Goal: Task Accomplishment & Management: Manage account settings

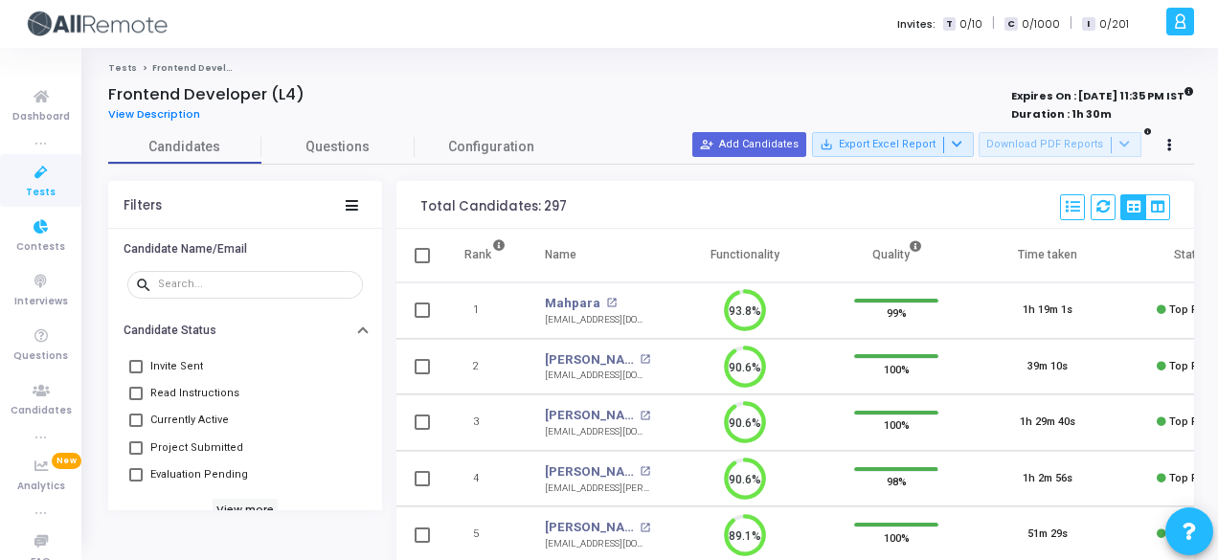
click at [60, 198] on link "Tests" at bounding box center [40, 180] width 81 height 53
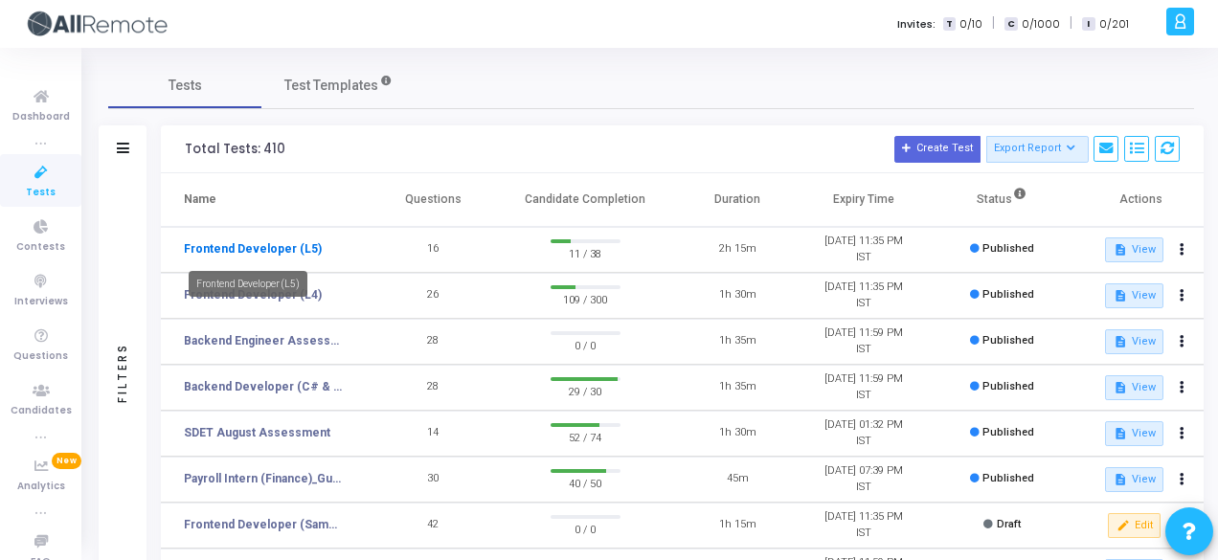
click at [300, 256] on link "Frontend Developer (L5)" at bounding box center [253, 248] width 138 height 17
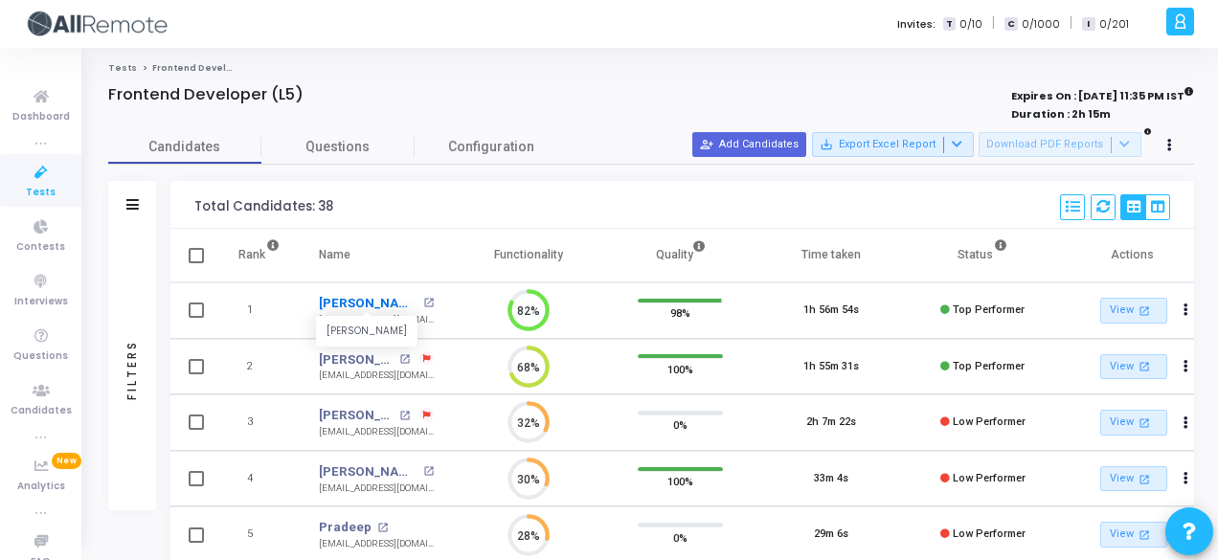
click at [353, 294] on link "Siddhant Singh" at bounding box center [369, 303] width 100 height 19
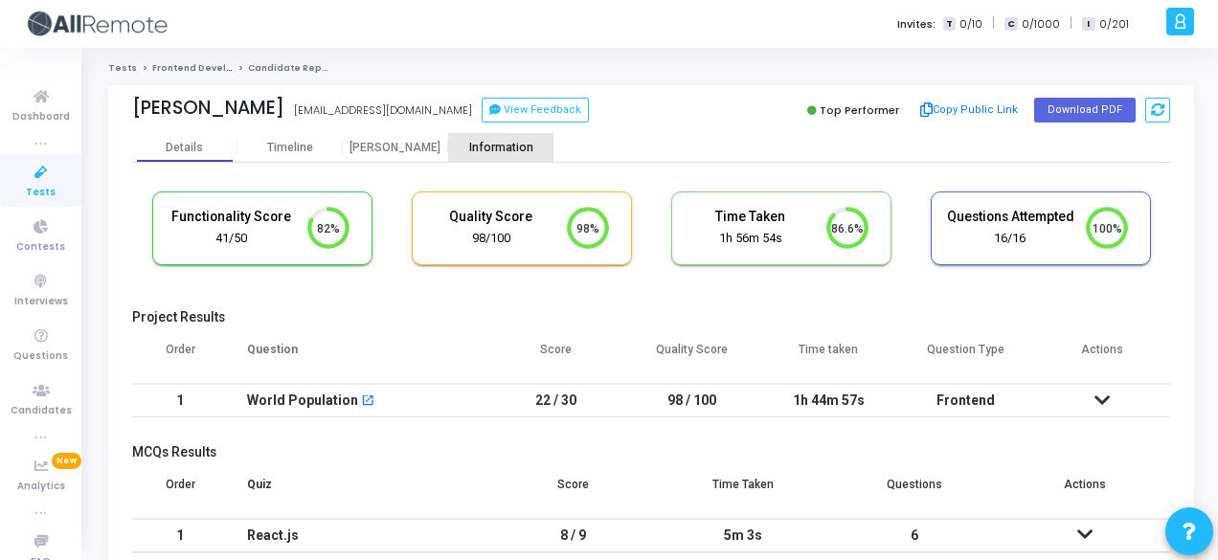
click at [500, 150] on div "Information" at bounding box center [500, 148] width 105 height 14
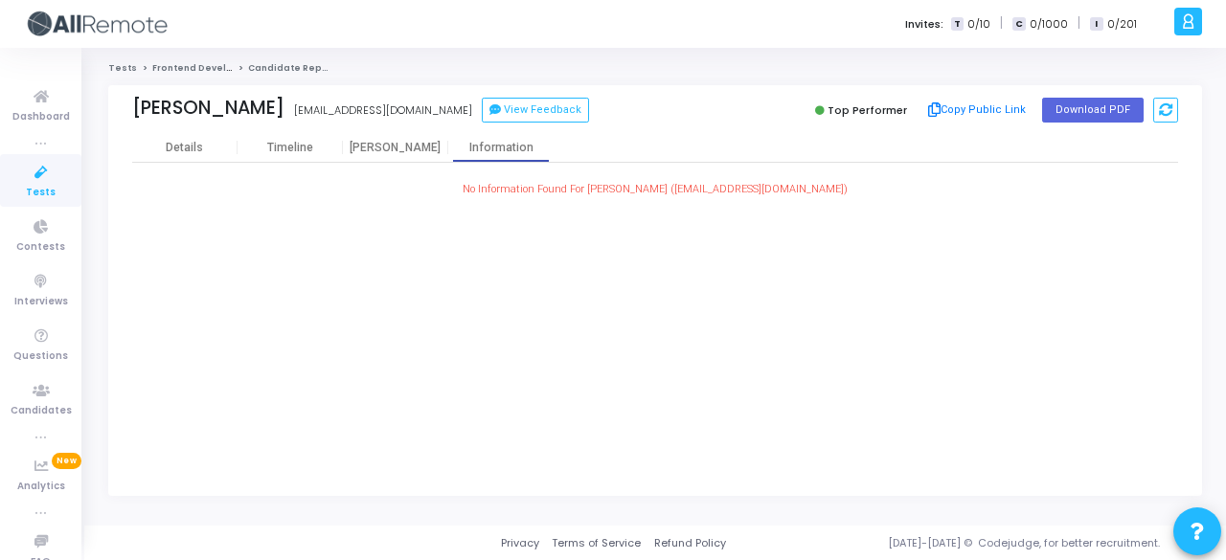
click at [1217, 367] on div "Tests Frontend Developer (L5) Candidate Report Siddhant Singh siddy0307@gmail.c…" at bounding box center [654, 286] width 1141 height 449
click at [233, 146] on div "Details" at bounding box center [184, 148] width 105 height 14
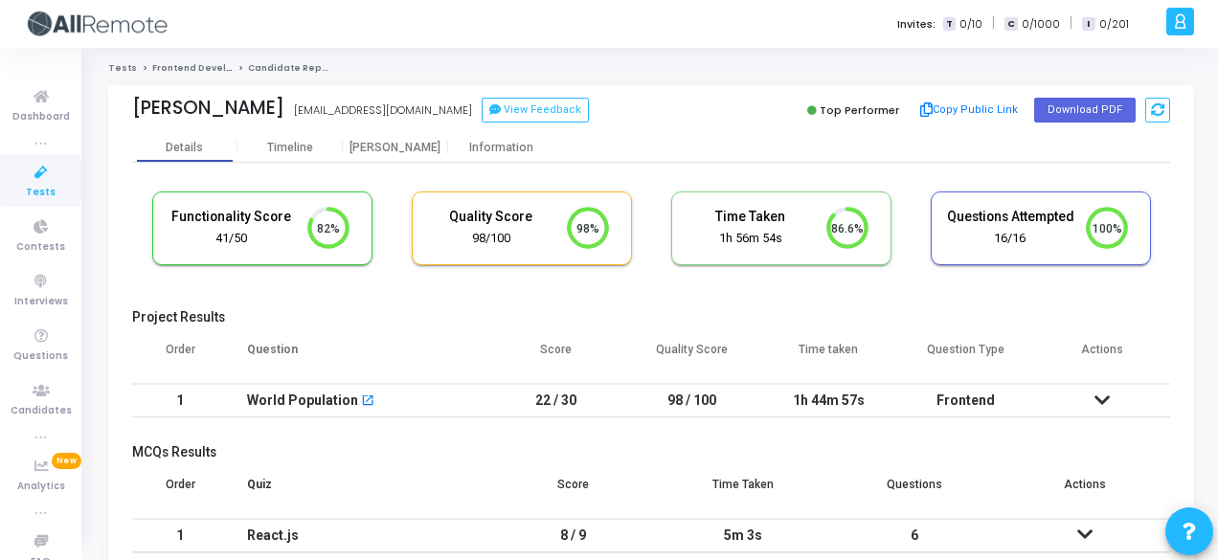
drag, startPoint x: 278, startPoint y: 104, endPoint x: 402, endPoint y: 107, distance: 124.5
click at [402, 107] on div "Siddhant Singh siddy0307@gmail.com siddy0307@gmail.com View Feedback" at bounding box center [386, 111] width 509 height 28
copy div "siddy0307@gmail.com"
click at [38, 241] on span "Contests" at bounding box center [40, 247] width 49 height 16
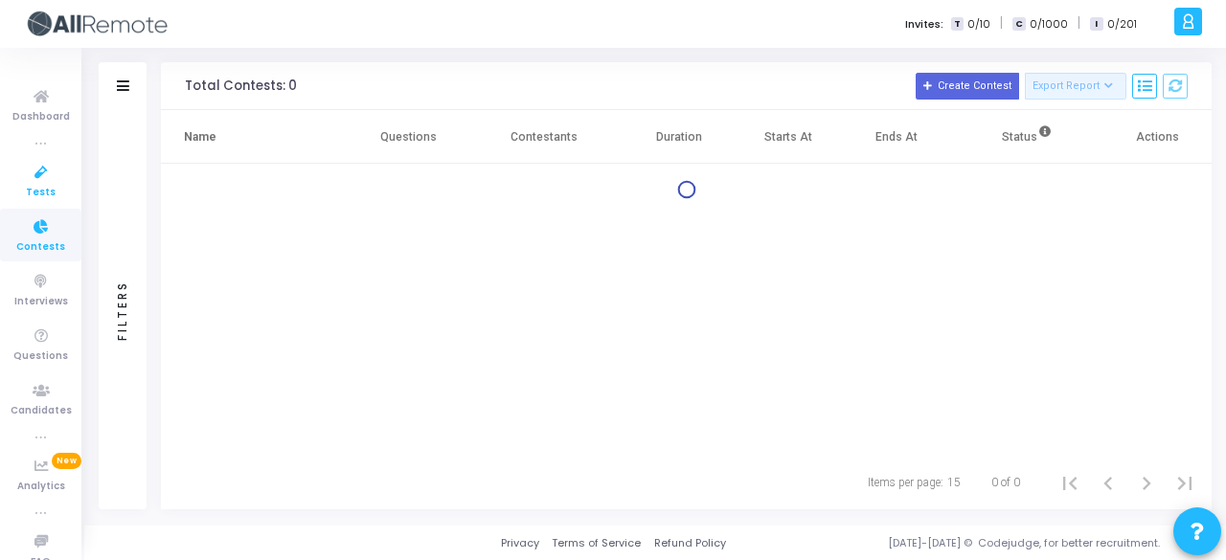
click at [41, 175] on icon at bounding box center [41, 173] width 40 height 24
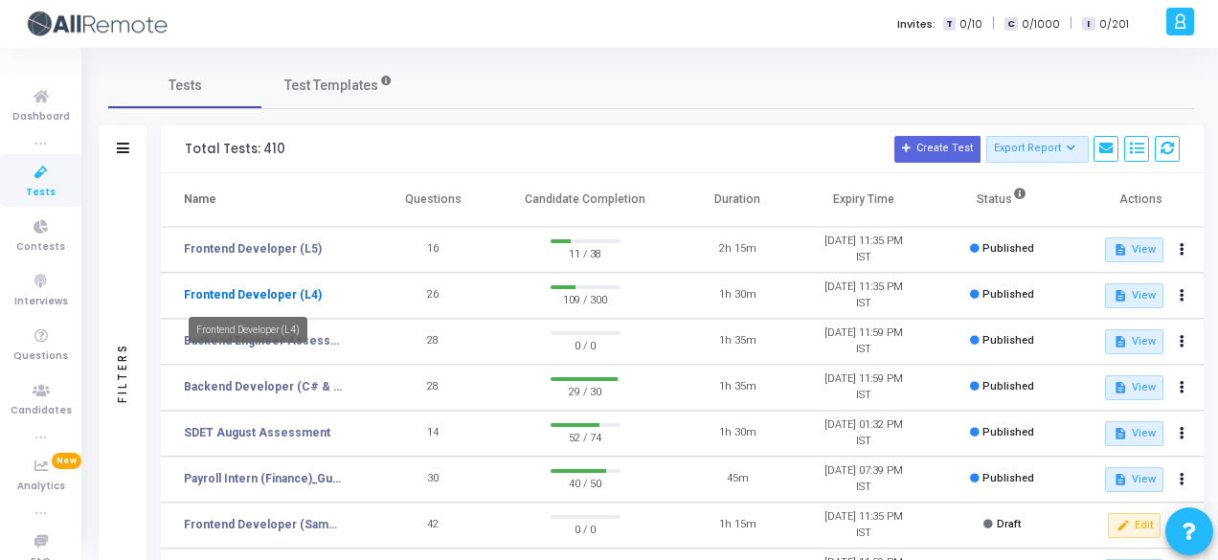
click at [272, 298] on link "Frontend Developer (L4)" at bounding box center [253, 294] width 138 height 17
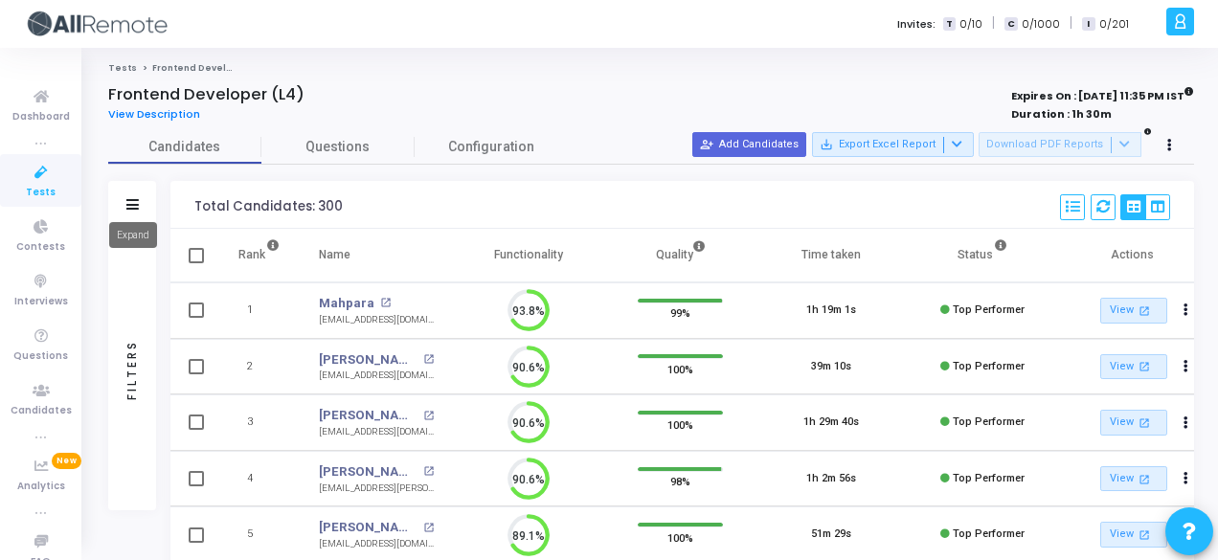
click at [128, 205] on icon at bounding box center [132, 204] width 12 height 11
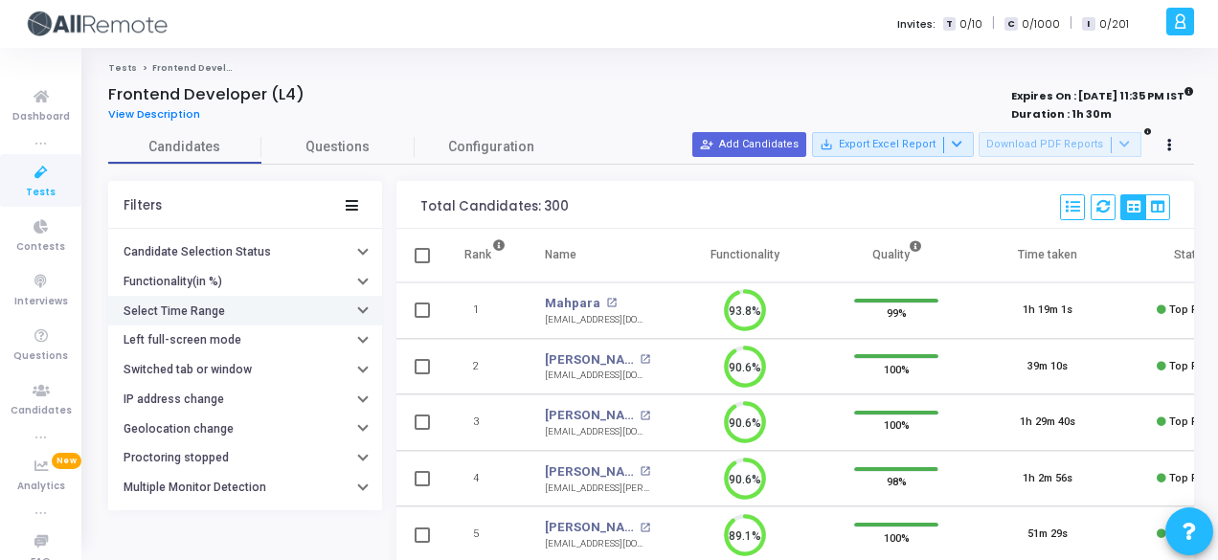
click at [212, 313] on h6 "Select Time Range" at bounding box center [174, 311] width 101 height 14
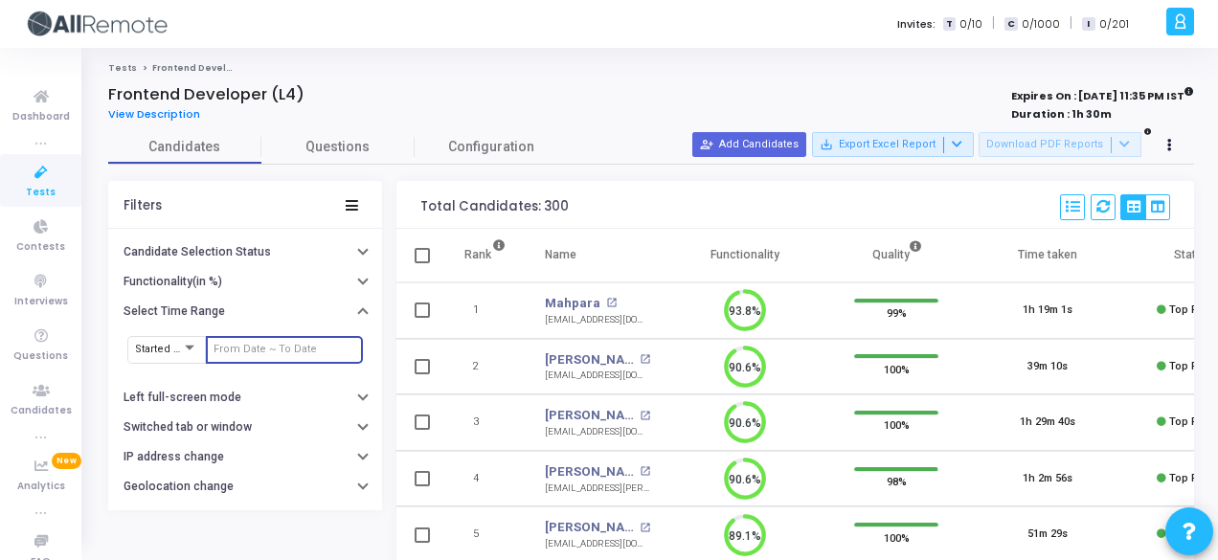
click at [261, 344] on input "text" at bounding box center [285, 349] width 142 height 11
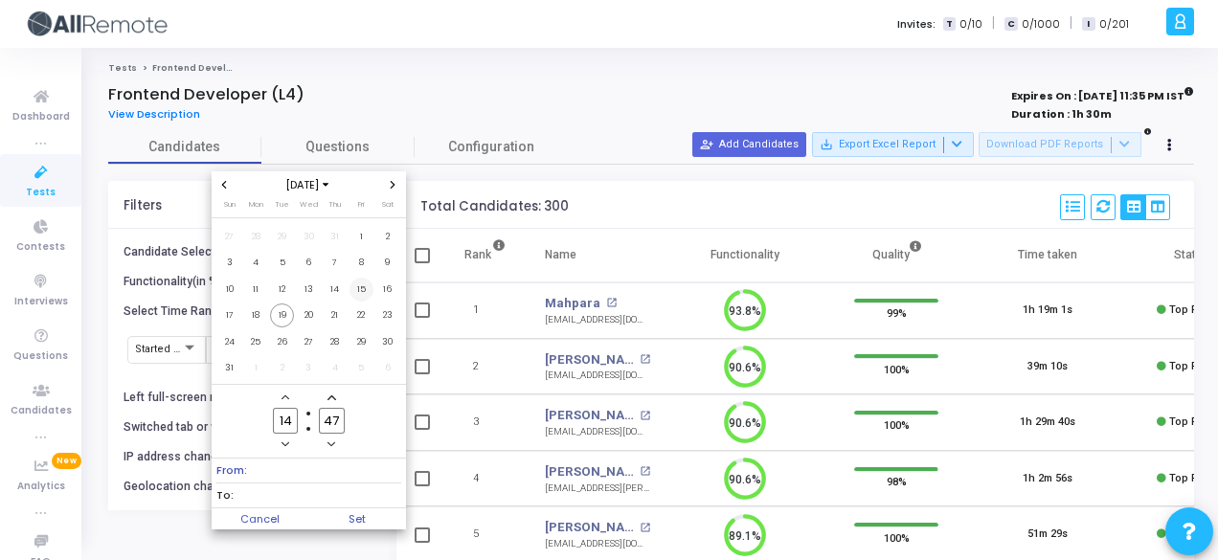
click at [361, 298] on span "15" at bounding box center [361, 290] width 24 height 24
click at [261, 313] on span "18" at bounding box center [256, 316] width 24 height 24
click at [289, 314] on span "19" at bounding box center [282, 316] width 24 height 24
click at [258, 314] on span "18" at bounding box center [256, 316] width 24 height 24
click at [277, 319] on span "19" at bounding box center [282, 316] width 24 height 24
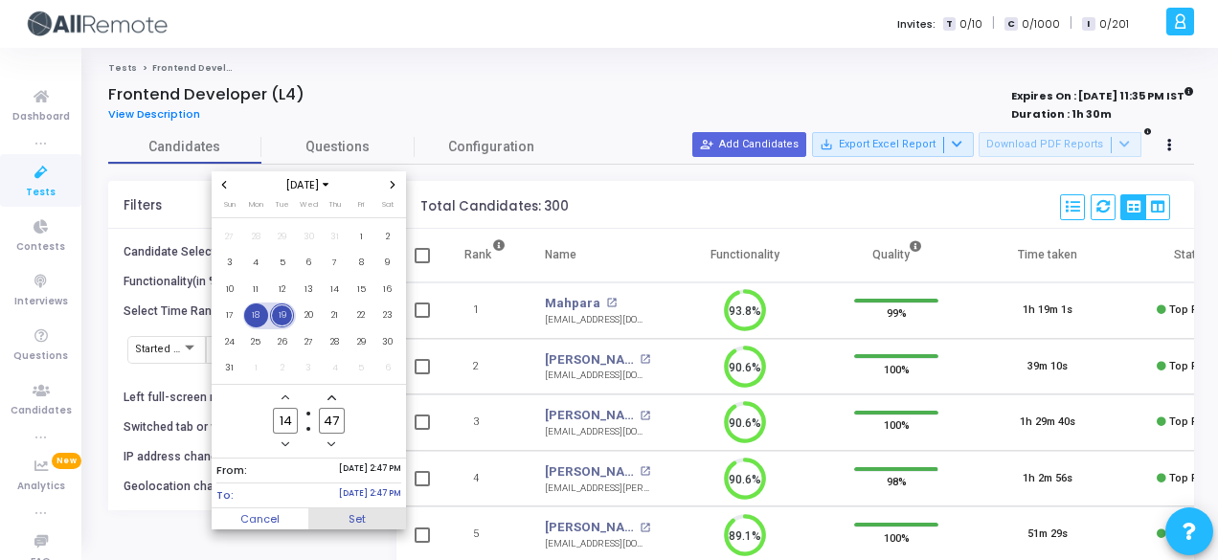
click at [375, 516] on span "Set" at bounding box center [357, 518] width 98 height 21
type input "8/18/2025, 2:47 PM - 8/19/2025, 2:47 PM"
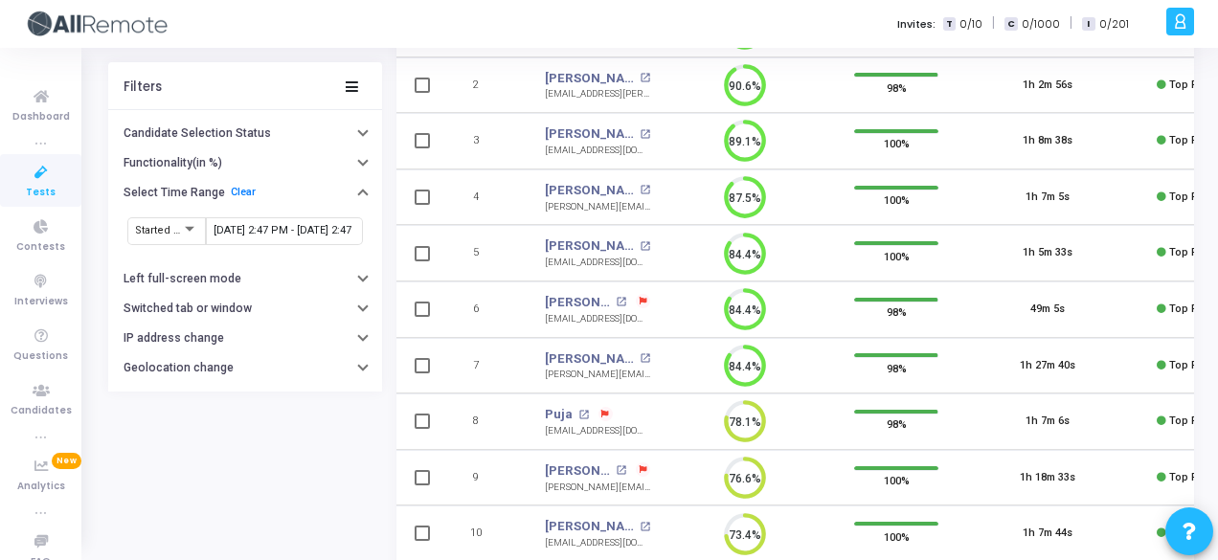
click at [44, 201] on link "Tests" at bounding box center [40, 180] width 81 height 53
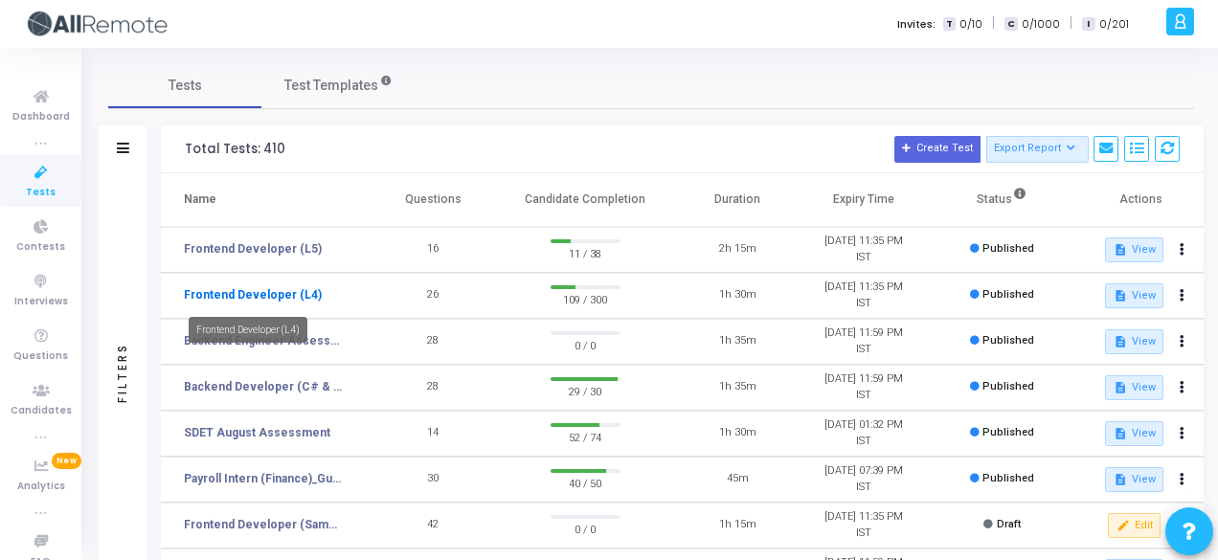
click at [283, 292] on link "Frontend Developer (L4)" at bounding box center [253, 294] width 138 height 17
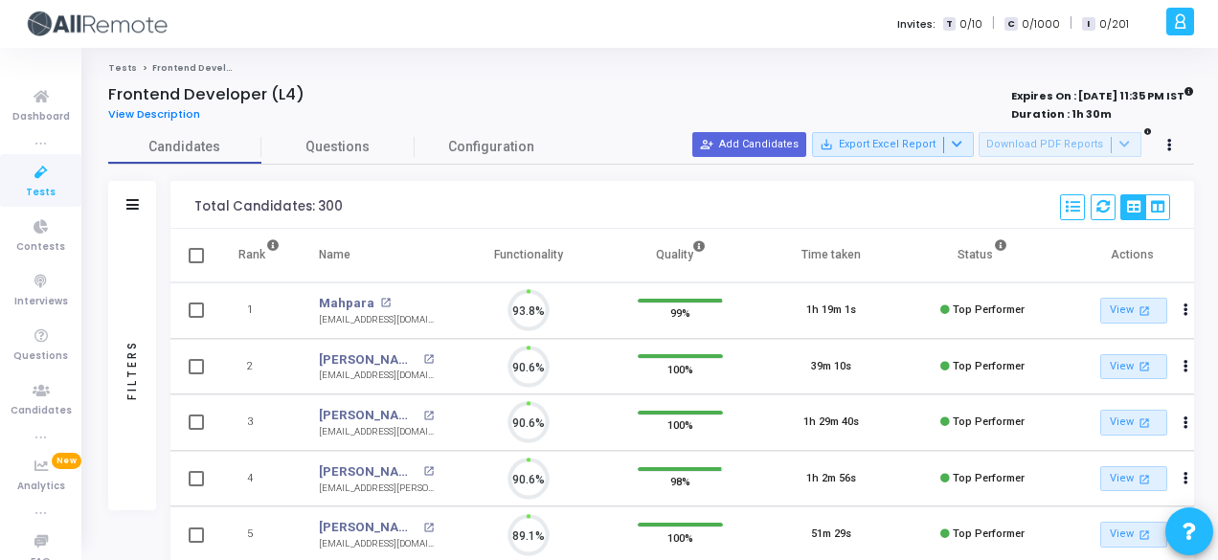
scroll to position [40, 48]
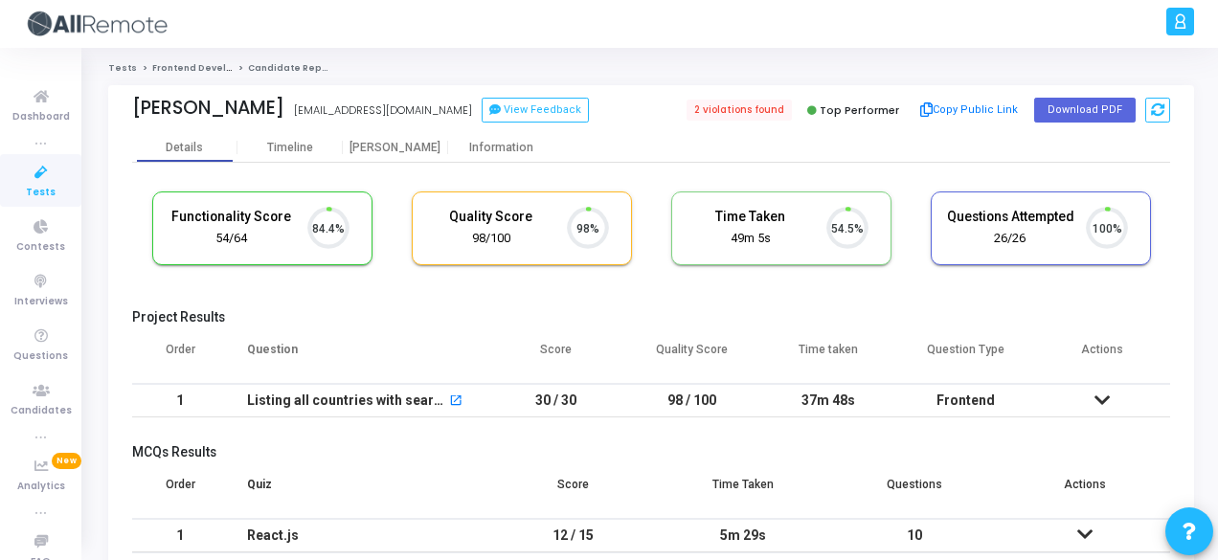
scroll to position [40, 48]
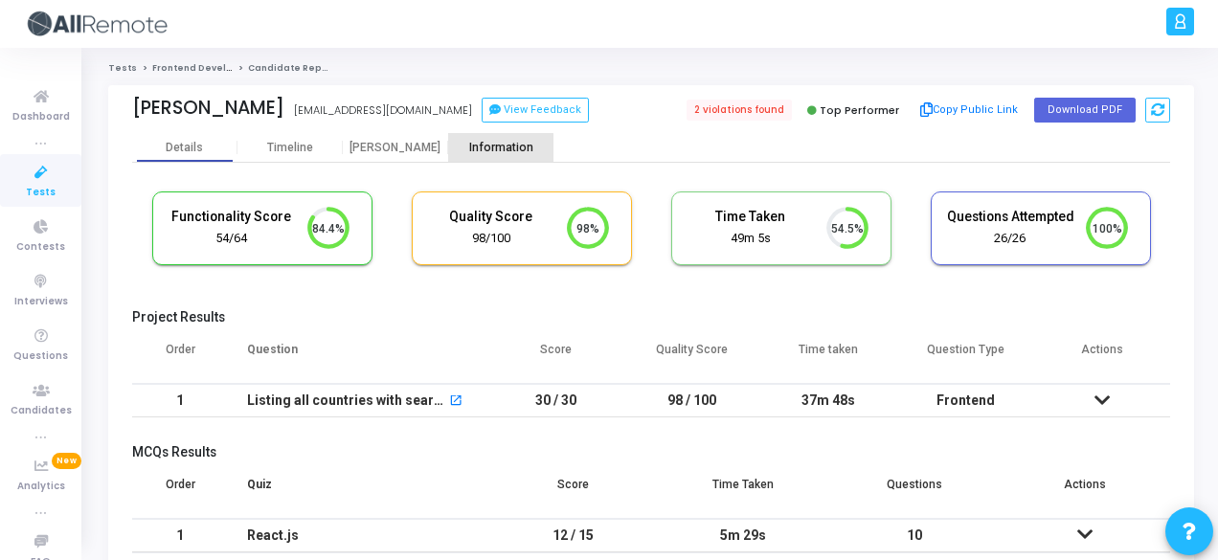
click at [474, 155] on div "Information" at bounding box center [500, 147] width 105 height 29
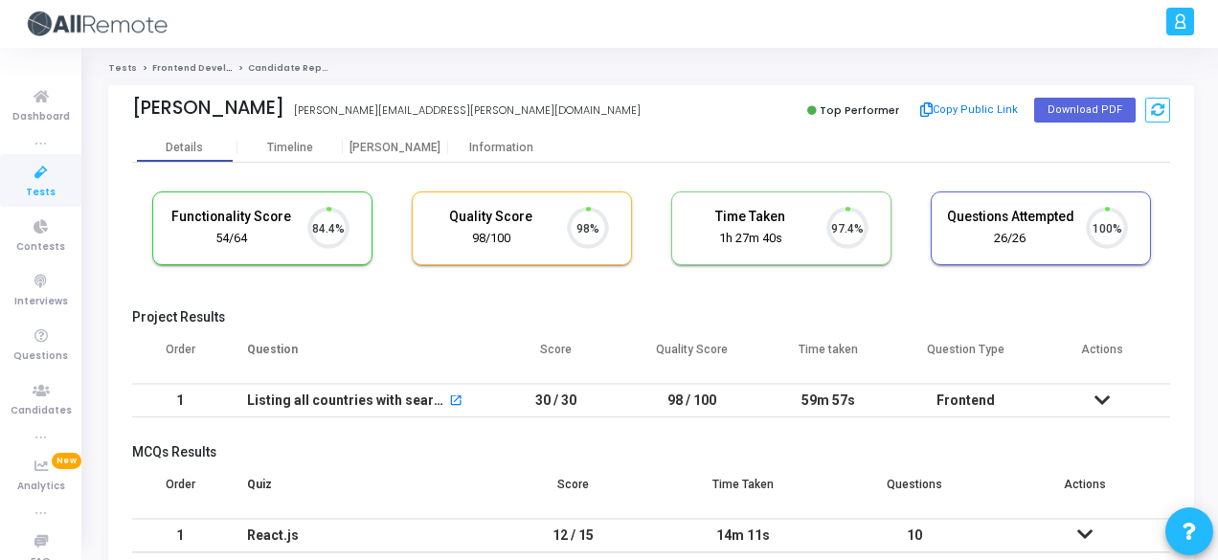
scroll to position [40, 48]
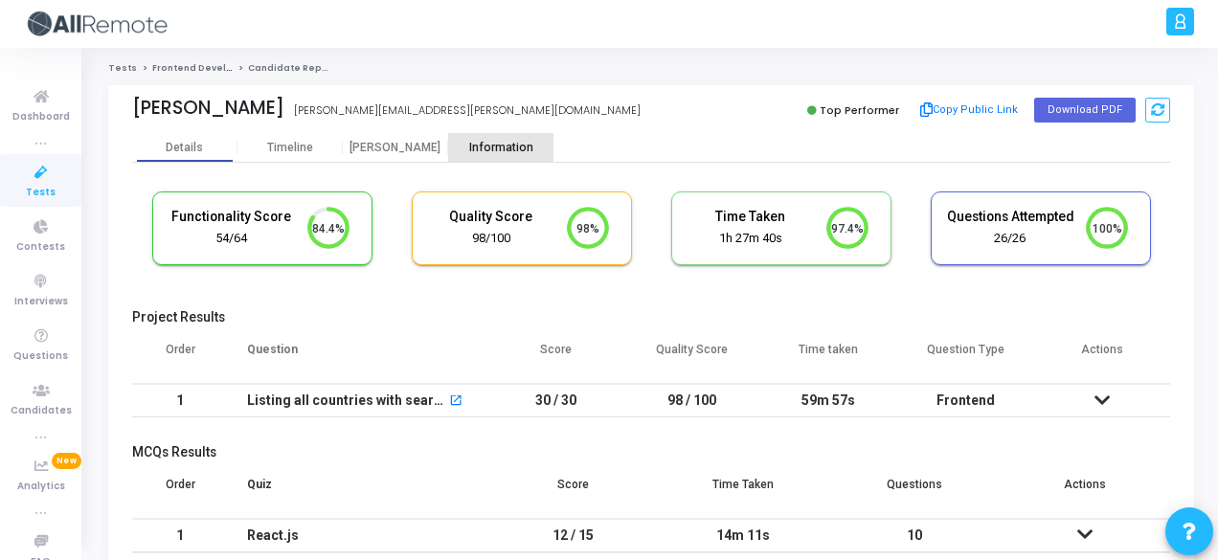
click at [482, 152] on div "Information" at bounding box center [500, 148] width 105 height 14
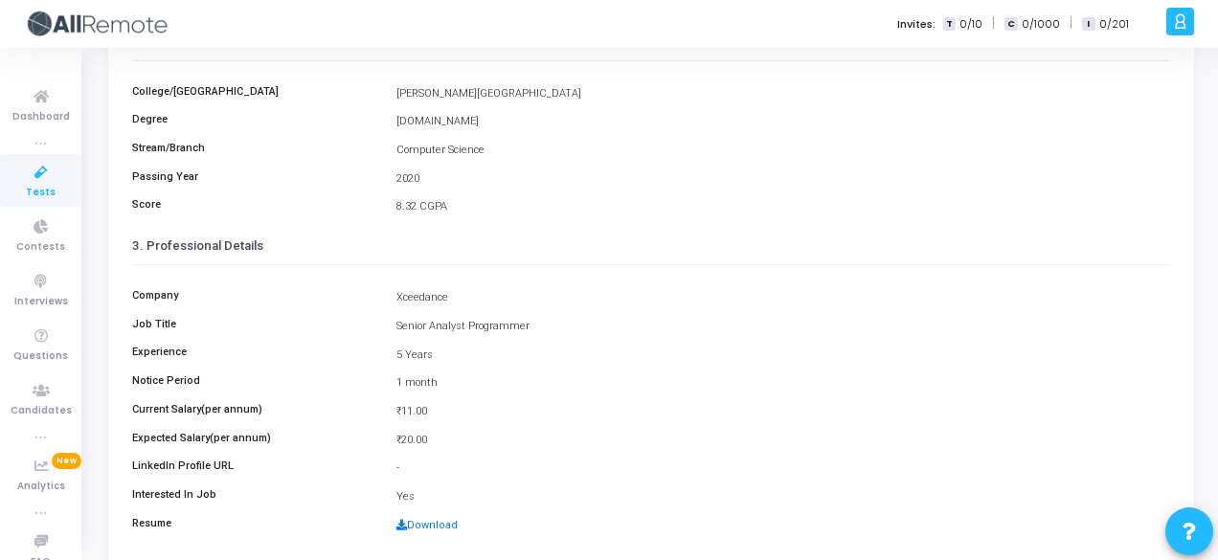
scroll to position [371, 0]
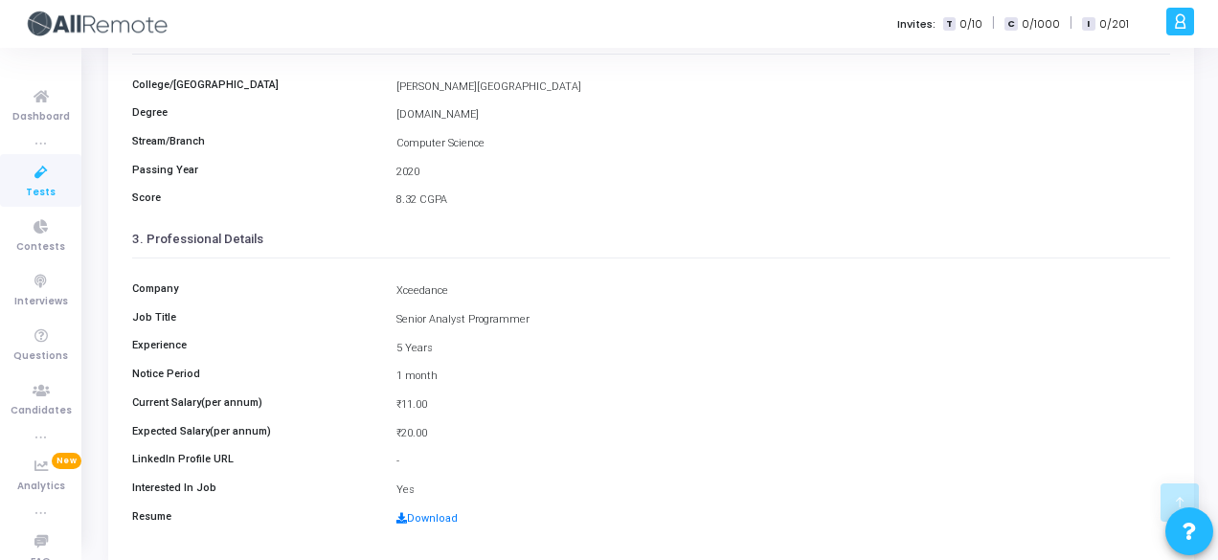
drag, startPoint x: 393, startPoint y: 283, endPoint x: 457, endPoint y: 288, distance: 64.3
click at [457, 288] on div "Xceedance" at bounding box center [783, 291] width 793 height 16
copy div "Xceedance"
click at [691, 247] on div "3. Professional Details" at bounding box center [651, 238] width 1038 height 37
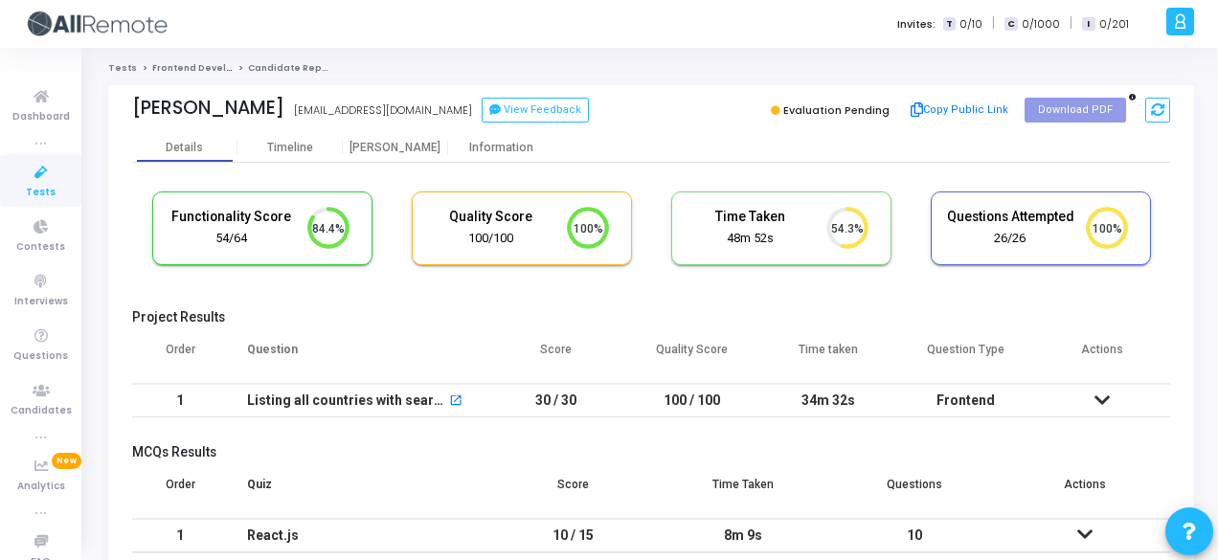
scroll to position [40, 48]
click at [482, 145] on div "Information" at bounding box center [500, 148] width 105 height 14
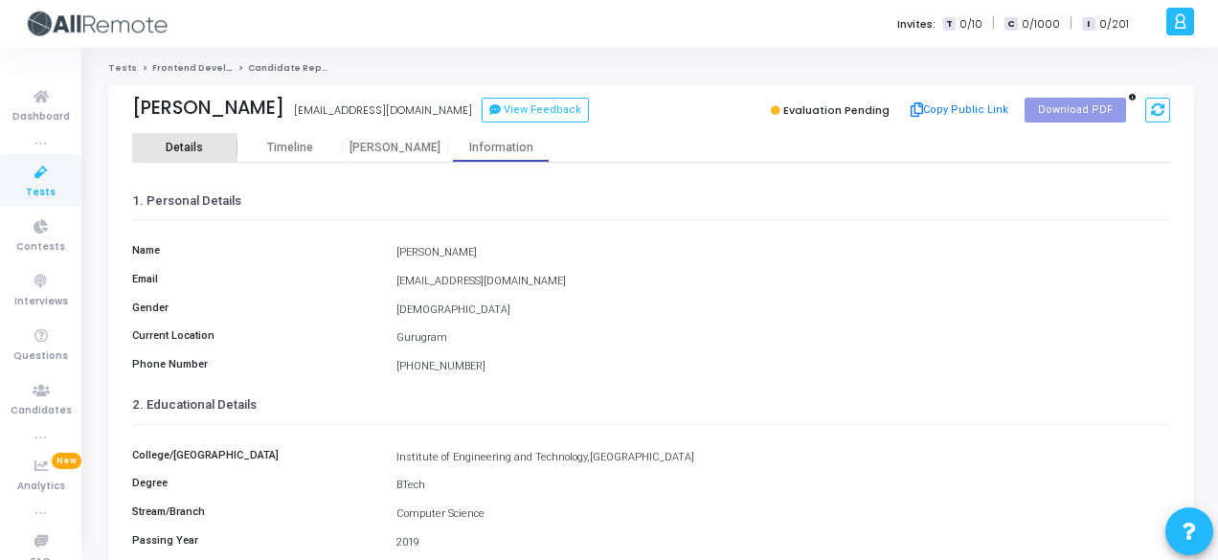
click at [199, 148] on div "Details" at bounding box center [184, 148] width 37 height 14
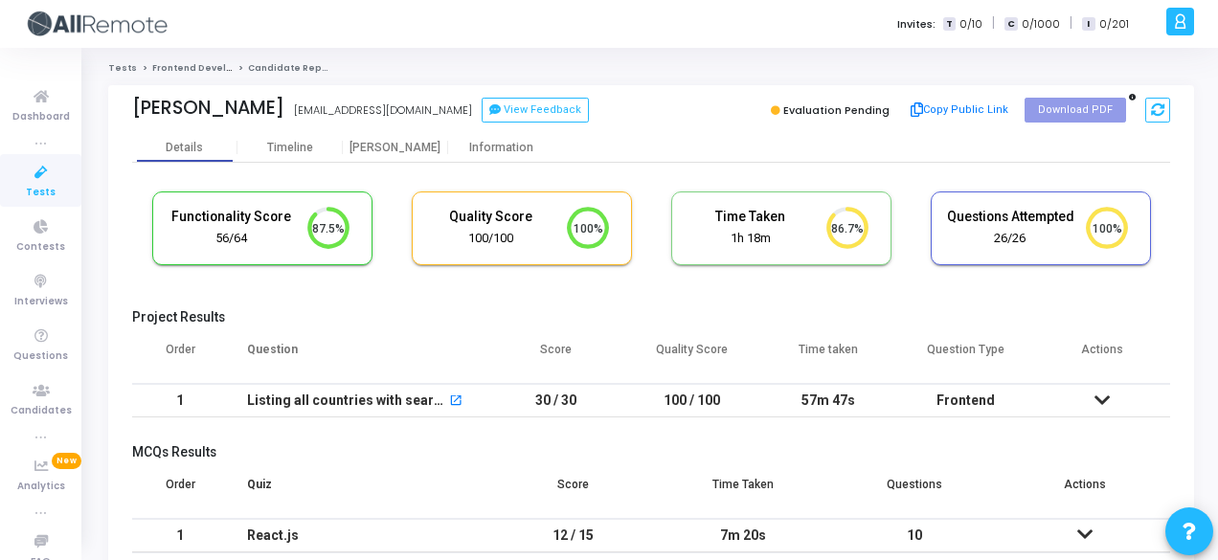
scroll to position [40, 48]
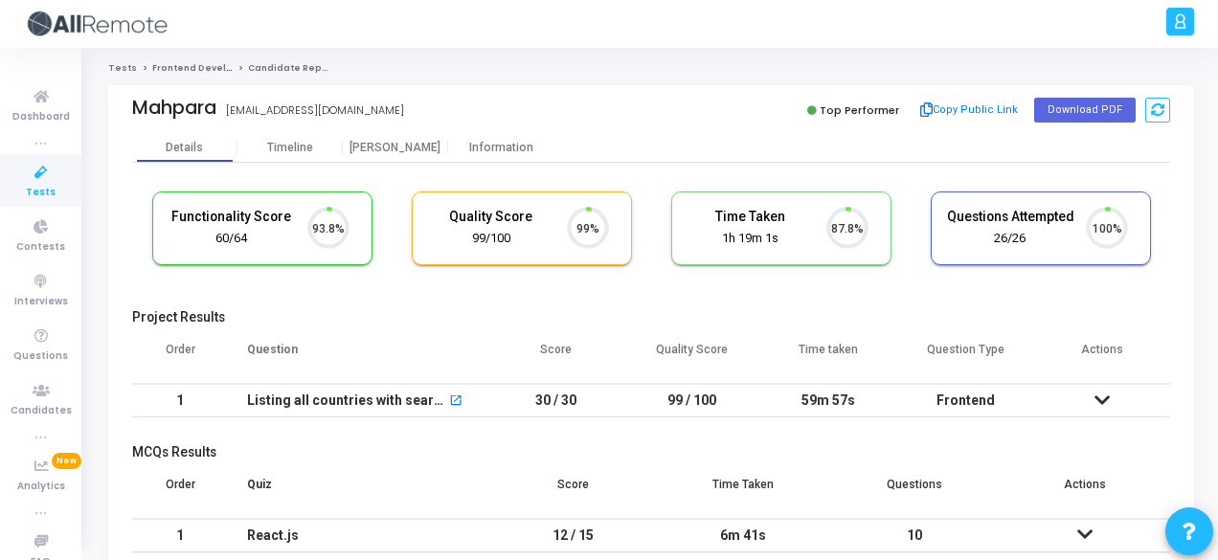
scroll to position [40, 48]
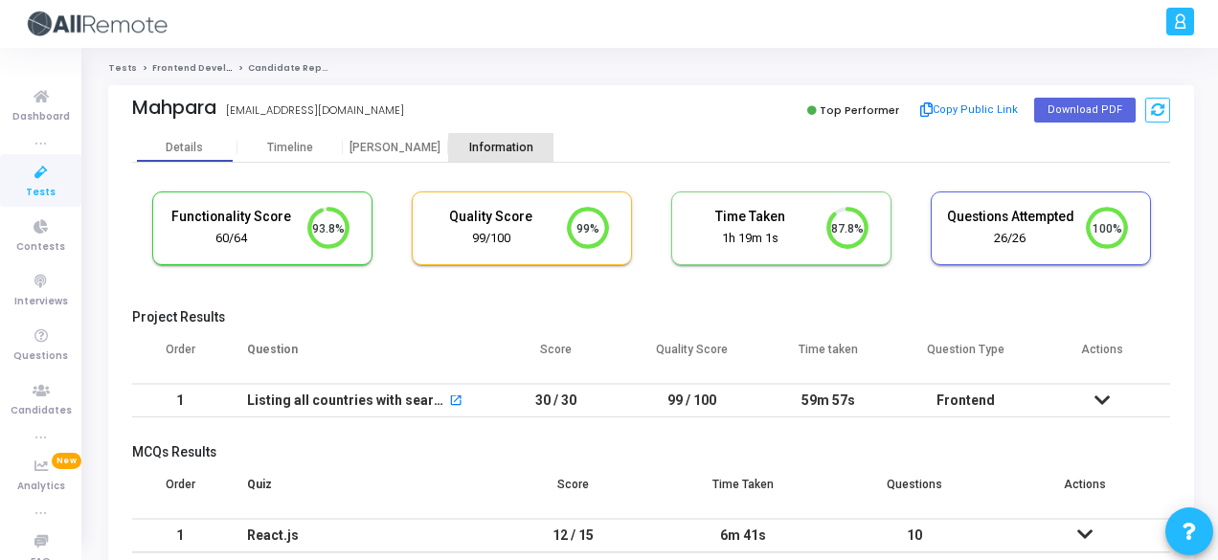
click at [519, 151] on div "Information" at bounding box center [500, 148] width 105 height 14
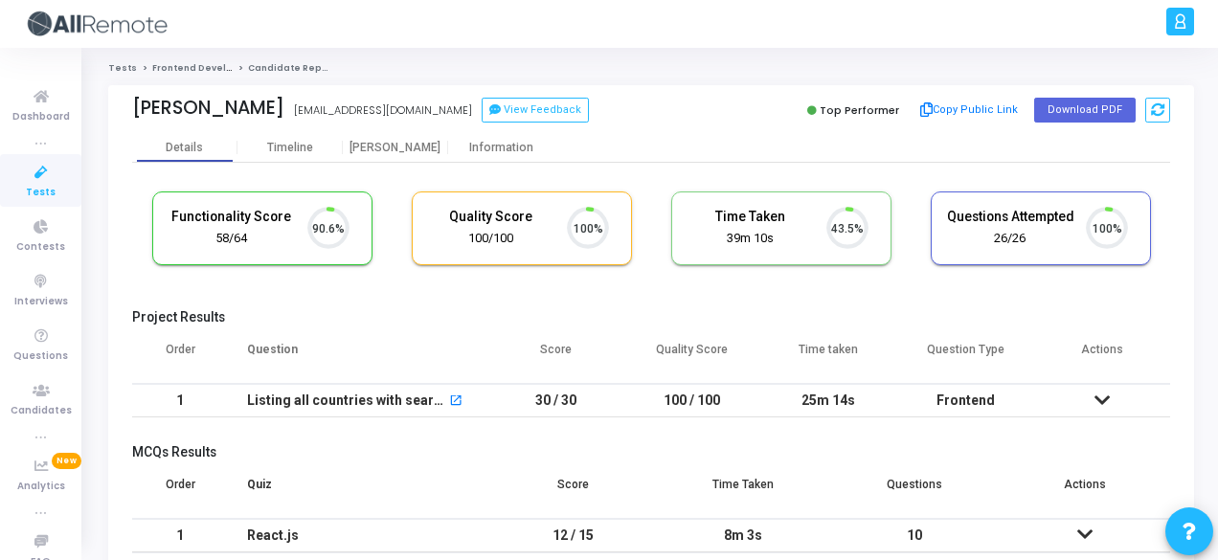
scroll to position [40, 48]
click at [503, 142] on div "Information" at bounding box center [500, 148] width 105 height 14
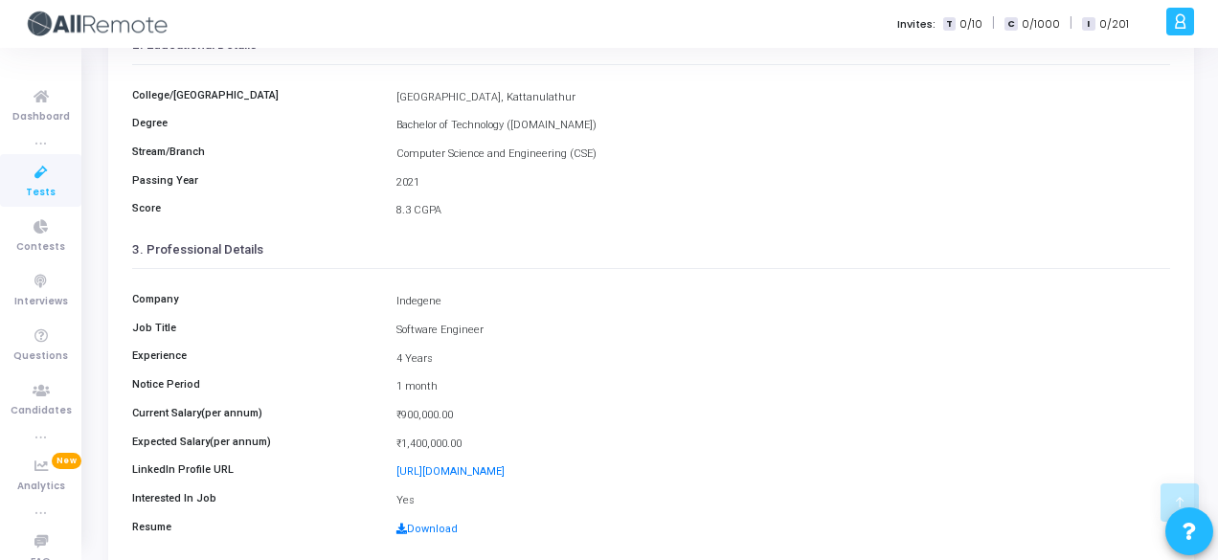
scroll to position [440, 0]
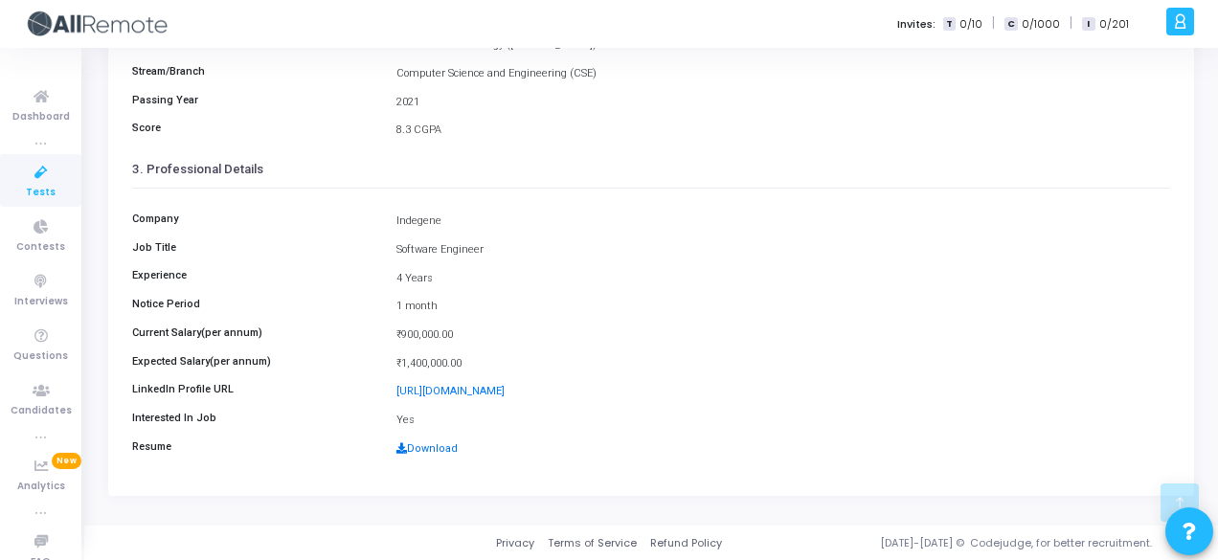
click at [429, 451] on link "Download" at bounding box center [426, 448] width 61 height 12
